Goal: Task Accomplishment & Management: Manage account settings

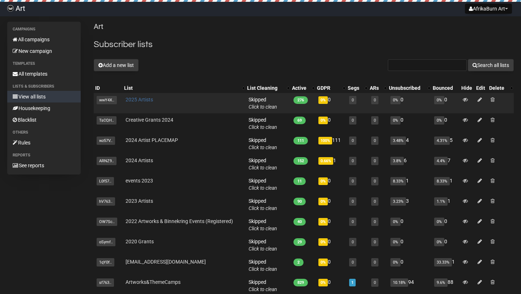
click at [142, 102] on link "2025 Artists" at bounding box center [138, 100] width 27 height 6
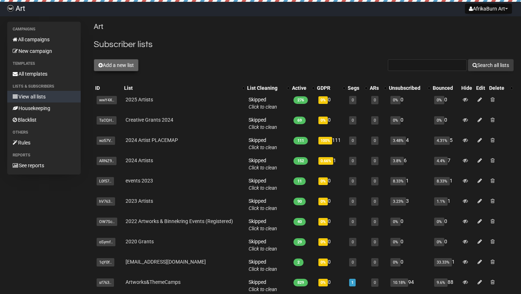
click at [120, 67] on button "Add a new list" at bounding box center [116, 65] width 45 height 12
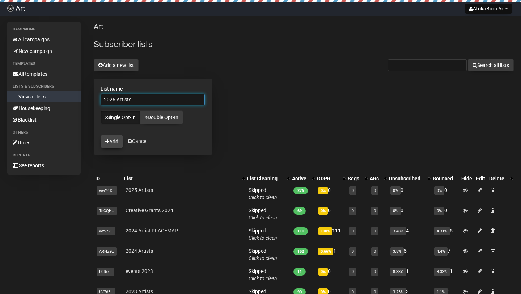
type input "2026 Artists"
click at [114, 142] on button "Add" at bounding box center [111, 141] width 22 height 12
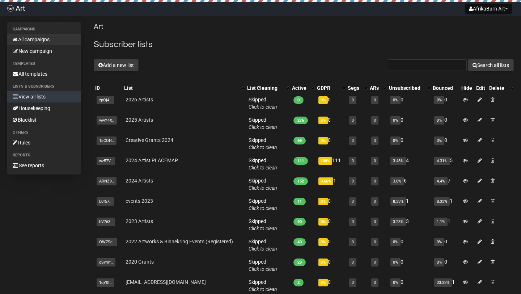
click at [44, 38] on link "All campaigns" at bounding box center [43, 40] width 73 height 12
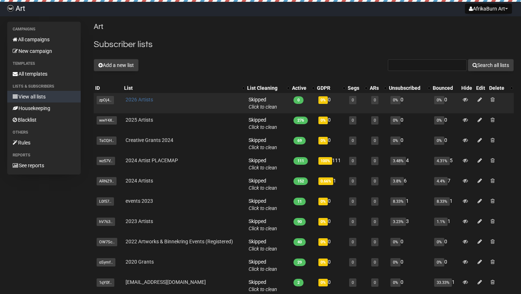
click at [145, 99] on link "2026 Artists" at bounding box center [138, 100] width 27 height 6
